Goal: Transaction & Acquisition: Purchase product/service

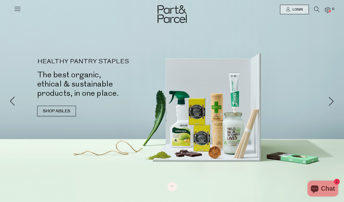
click at [16, 8] on icon at bounding box center [17, 8] width 7 height 7
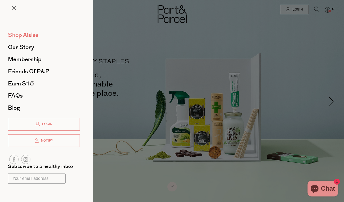
click at [16, 35] on span "Shop Aisles" at bounding box center [23, 35] width 31 height 8
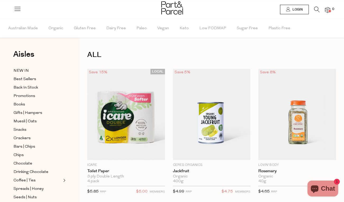
scroll to position [1, 0]
click at [163, 28] on span "Vegan" at bounding box center [163, 28] width 12 height 18
click at [316, 8] on icon at bounding box center [317, 10] width 6 height 6
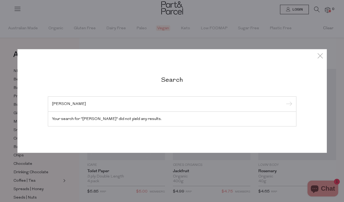
drag, startPoint x: 316, startPoint y: 8, endPoint x: 52, endPoint y: 104, distance: 281.6
click at [52, 104] on div "[PERSON_NAME]" at bounding box center [172, 104] width 248 height 15
click at [67, 104] on input "[PERSON_NAME]" at bounding box center [172, 104] width 240 height 4
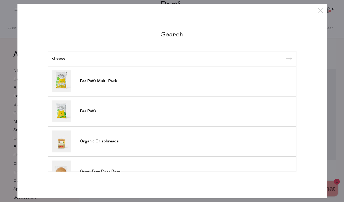
type input "cheese"
click at [290, 60] on input "submit" at bounding box center [288, 59] width 8 height 8
